Goal: Task Accomplishment & Management: Use online tool/utility

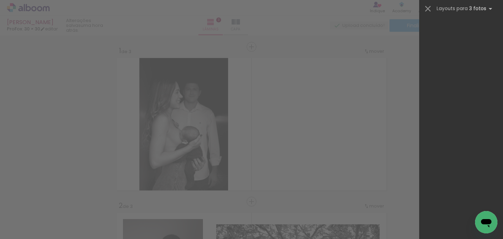
scroll to position [2472, 0]
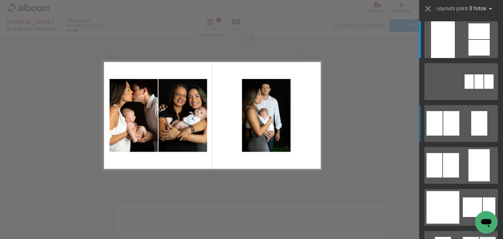
click at [465, 118] on quentale-layouter at bounding box center [460, 123] width 73 height 37
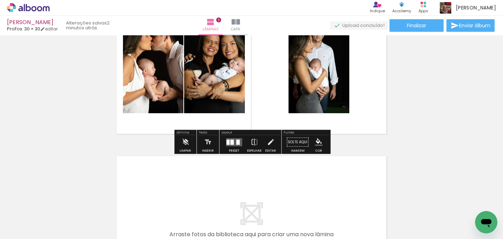
scroll to position [365, 0]
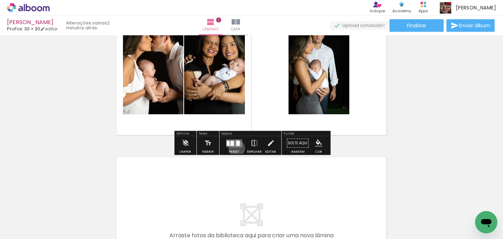
click at [235, 148] on div at bounding box center [234, 143] width 19 height 14
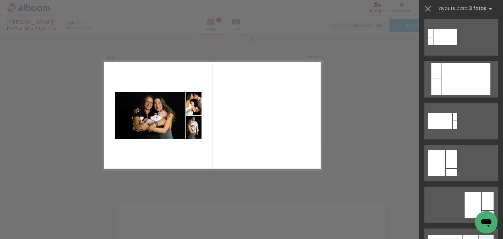
scroll to position [333, 0]
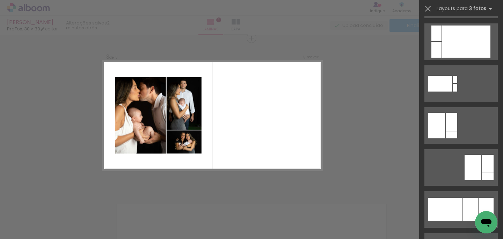
click at [447, 117] on div at bounding box center [452, 122] width 12 height 18
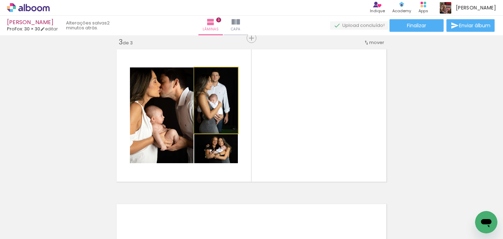
drag, startPoint x: 221, startPoint y: 107, endPoint x: 142, endPoint y: 133, distance: 83.3
click at [0, 0] on slot at bounding box center [0, 0] width 0 height 0
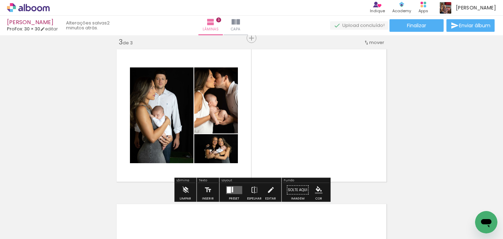
click at [233, 187] on quentale-layouter at bounding box center [234, 190] width 16 height 8
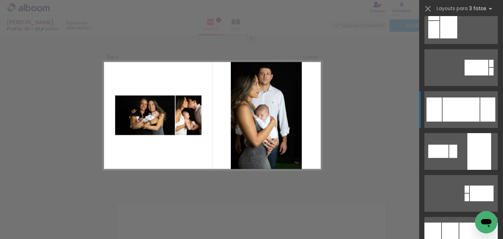
scroll to position [1234, 0]
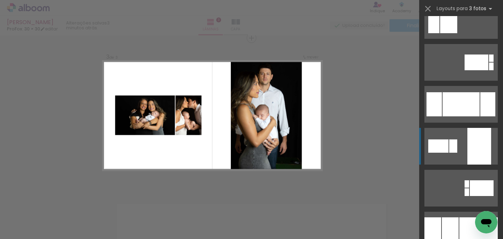
click at [468, 155] on div at bounding box center [479, 146] width 24 height 37
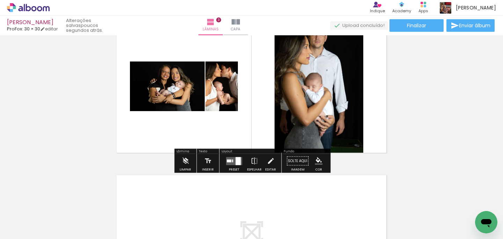
scroll to position [346, 0]
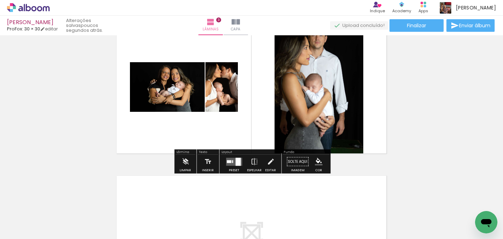
click at [236, 162] on div at bounding box center [237, 161] width 5 height 8
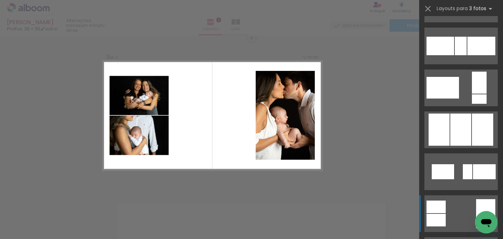
scroll to position [3221, 0]
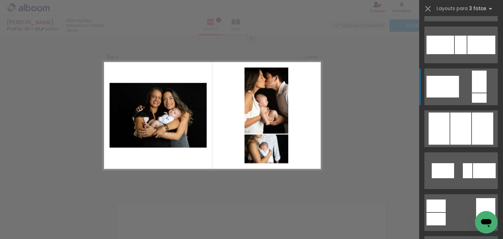
click at [470, 88] on quentale-layouter at bounding box center [460, 86] width 73 height 37
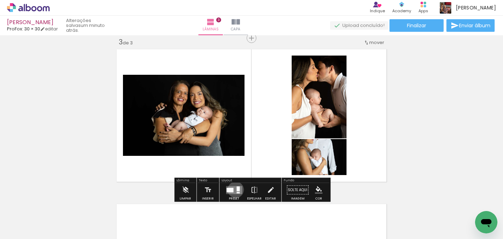
click at [234, 189] on quentale-layouter at bounding box center [234, 190] width 16 height 8
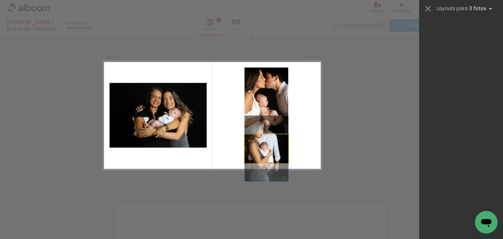
scroll to position [3268, 0]
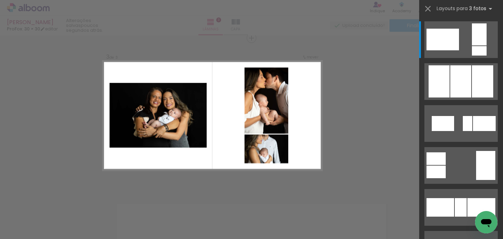
click at [192, 73] on quentale-layouter at bounding box center [213, 115] width 220 height 110
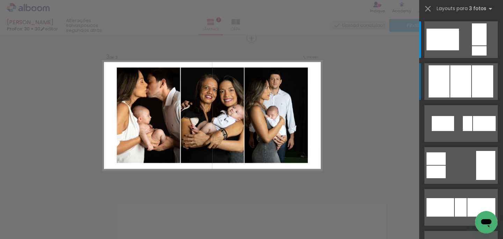
click at [470, 83] on div at bounding box center [460, 81] width 21 height 32
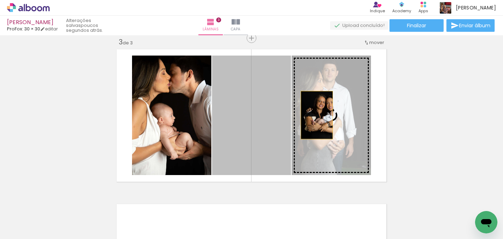
drag, startPoint x: 274, startPoint y: 115, endPoint x: 317, endPoint y: 115, distance: 42.9
click at [0, 0] on slot at bounding box center [0, 0] width 0 height 0
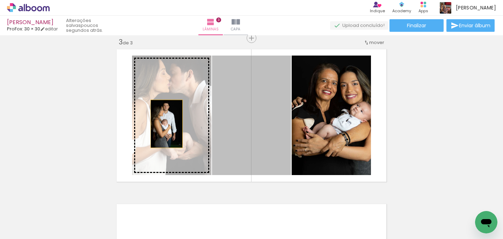
drag, startPoint x: 238, startPoint y: 120, endPoint x: 167, endPoint y: 124, distance: 71.7
click at [0, 0] on slot at bounding box center [0, 0] width 0 height 0
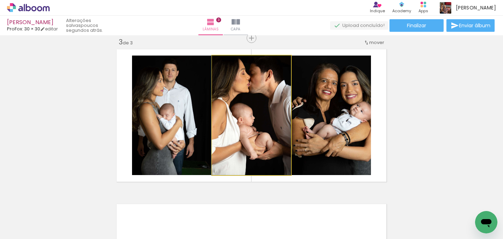
drag, startPoint x: 237, startPoint y: 116, endPoint x: 229, endPoint y: 118, distance: 8.8
drag, startPoint x: 271, startPoint y: 104, endPoint x: 276, endPoint y: 103, distance: 4.6
click at [276, 104] on div at bounding box center [252, 115] width 80 height 119
drag, startPoint x: 277, startPoint y: 79, endPoint x: 277, endPoint y: 90, distance: 10.8
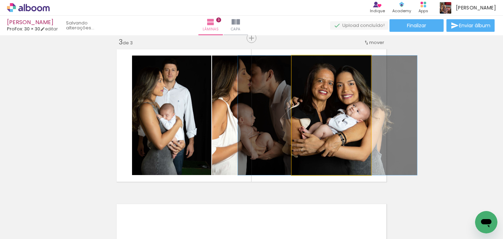
drag, startPoint x: 345, startPoint y: 97, endPoint x: 341, endPoint y: 97, distance: 3.9
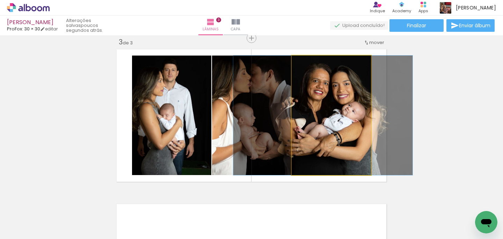
drag, startPoint x: 348, startPoint y: 95, endPoint x: 345, endPoint y: 95, distance: 3.8
click at [345, 95] on div at bounding box center [322, 115] width 179 height 119
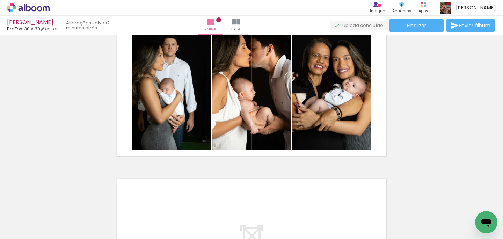
scroll to position [0, 143]
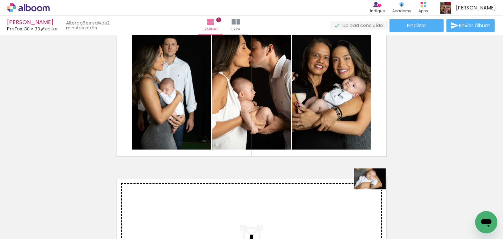
click at [375, 190] on quentale-workspace at bounding box center [251, 119] width 503 height 239
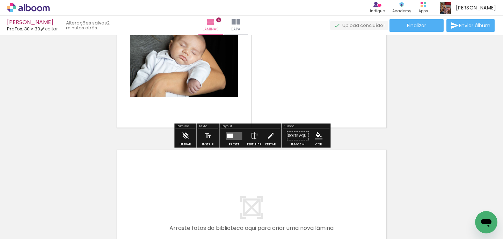
scroll to position [564, 0]
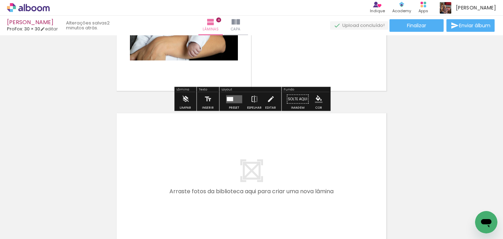
click at [233, 101] on quentale-layouter at bounding box center [234, 99] width 16 height 8
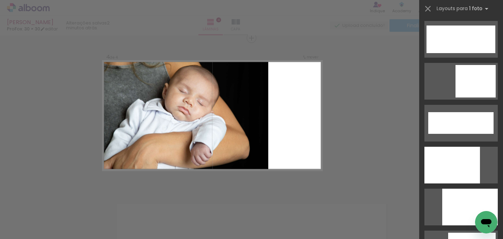
scroll to position [1767, 0]
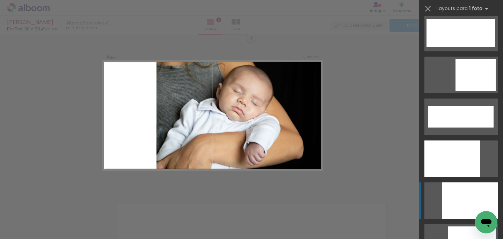
click at [464, 188] on div at bounding box center [470, 200] width 56 height 37
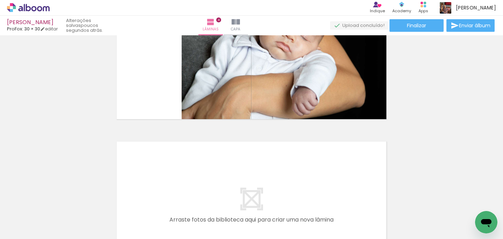
scroll to position [641, 0]
